Goal: Task Accomplishment & Management: Complete application form

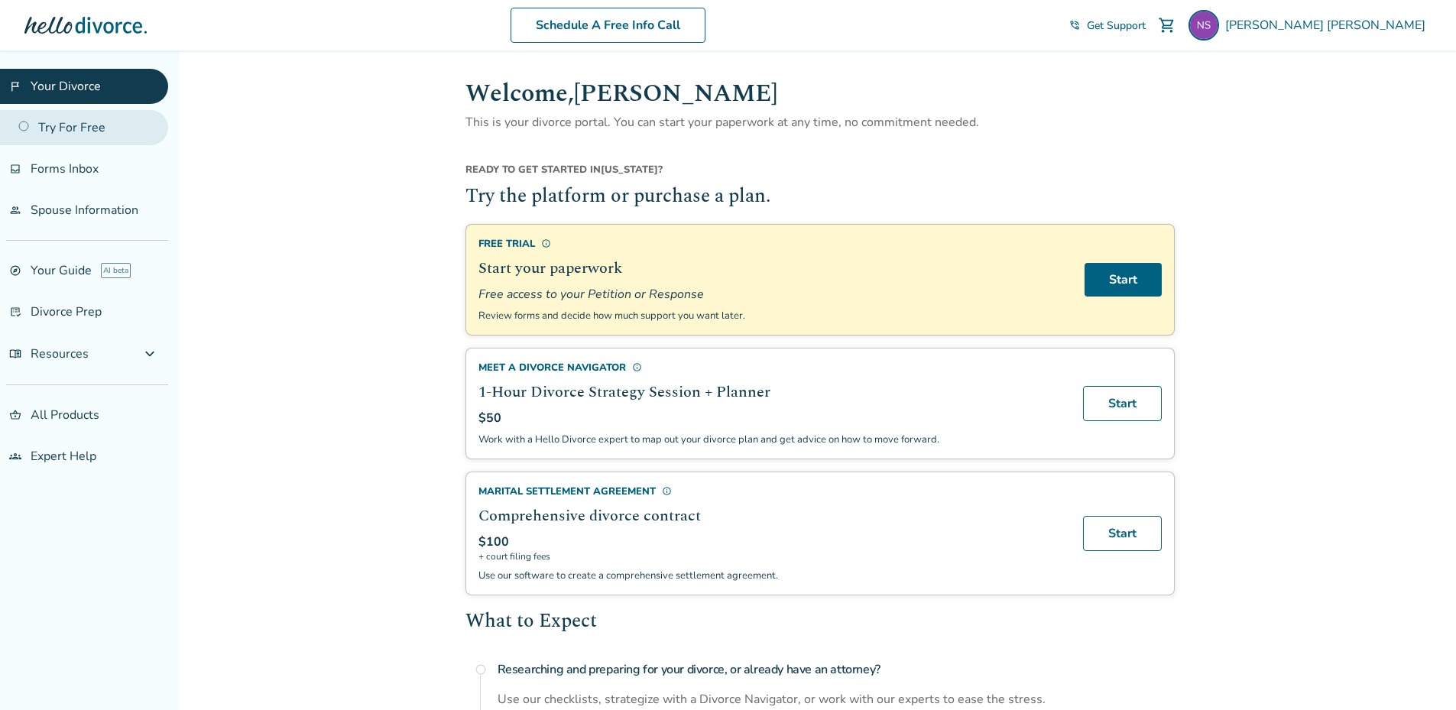
click at [19, 118] on link "Try For Free" at bounding box center [84, 127] width 168 height 35
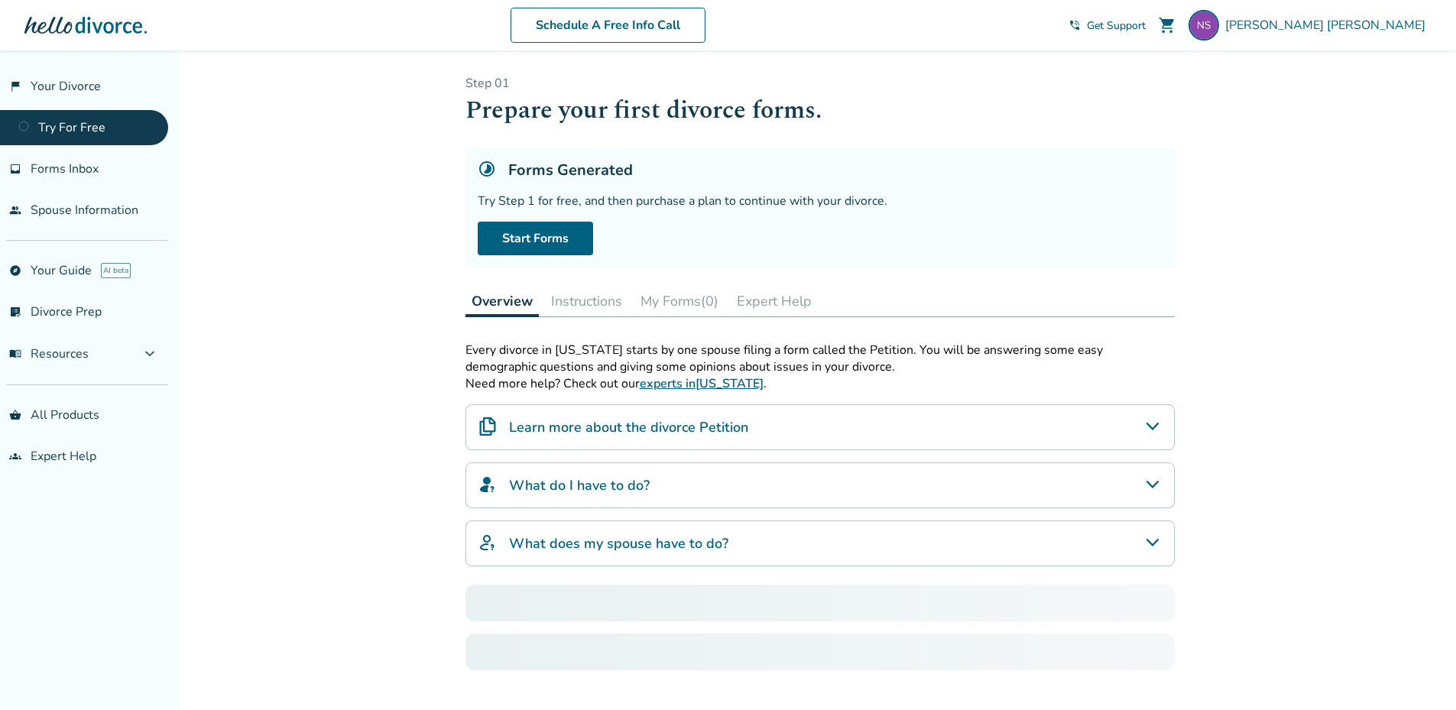
click at [80, 122] on link "Try For Free" at bounding box center [84, 127] width 168 height 35
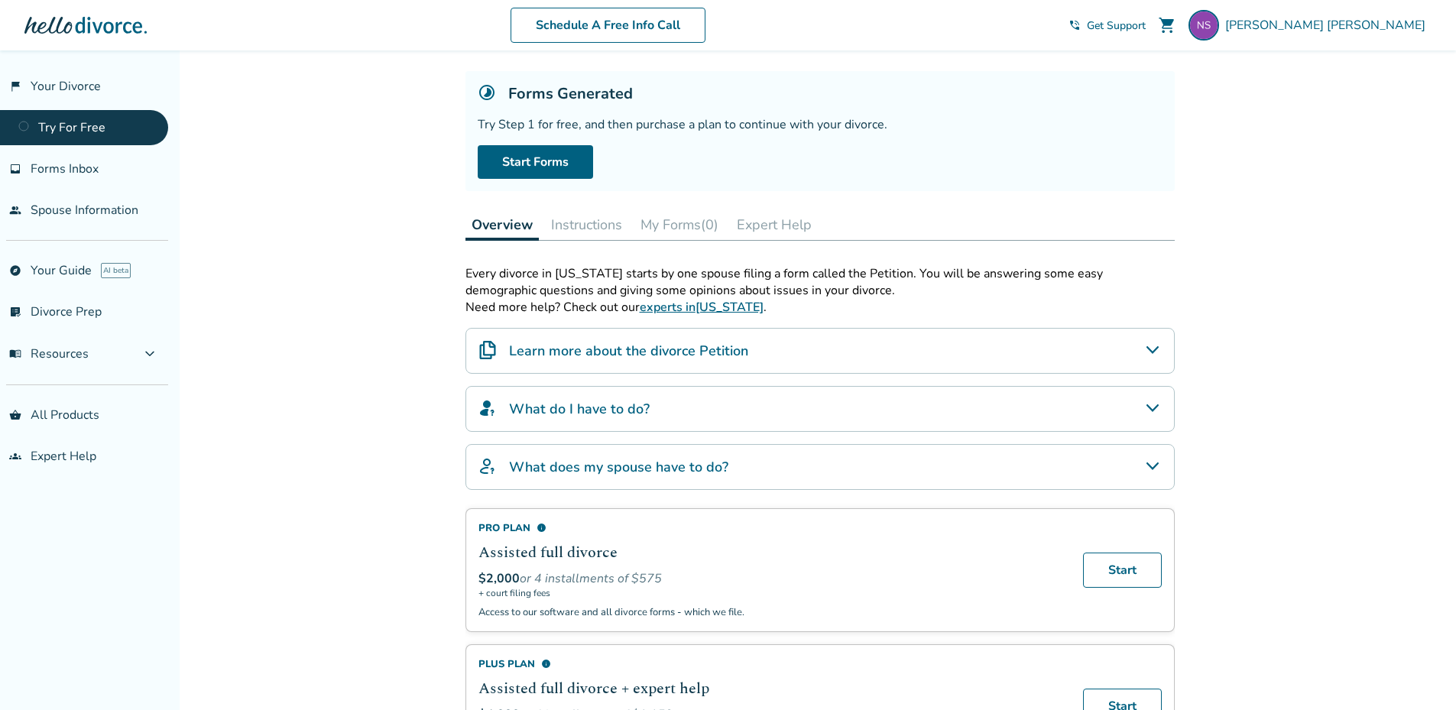
scroll to position [153, 0]
